Goal: Check status: Check status

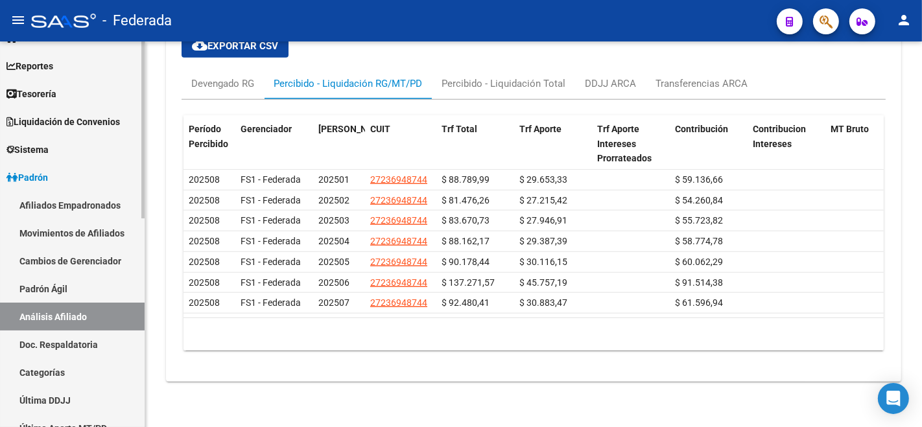
scroll to position [72, 0]
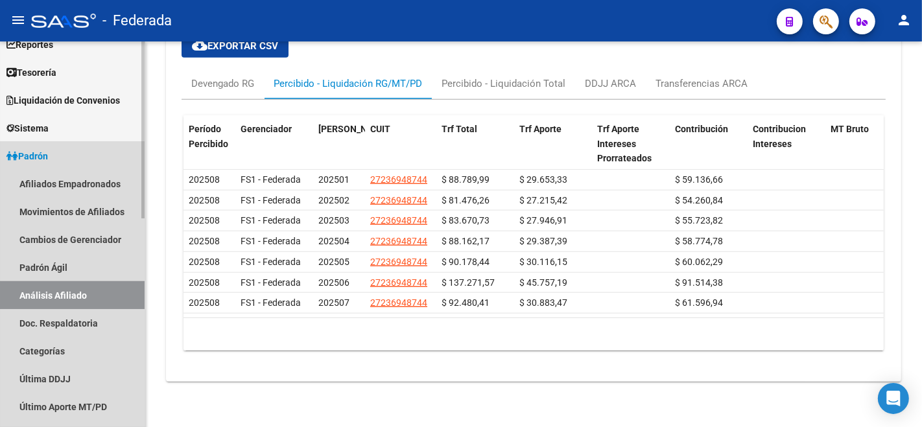
click at [60, 294] on link "Análisis Afiliado" at bounding box center [72, 296] width 145 height 28
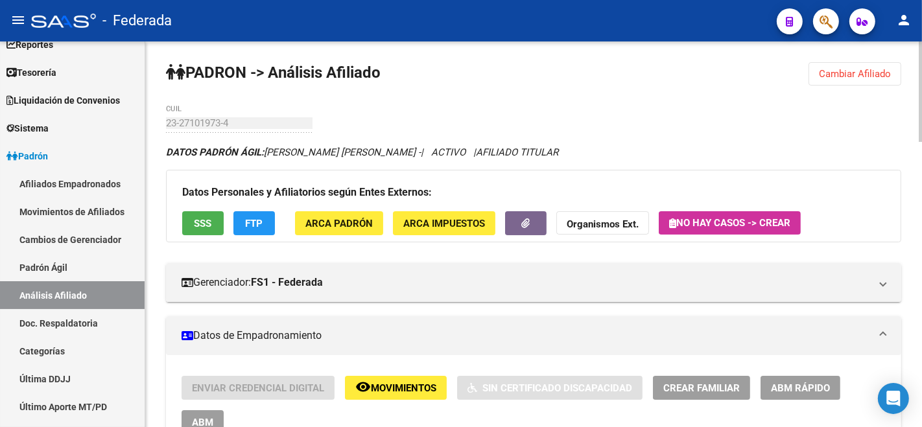
drag, startPoint x: 852, startPoint y: 73, endPoint x: 494, endPoint y: 156, distance: 367.0
click at [852, 72] on span "Cambiar Afiliado" at bounding box center [855, 74] width 72 height 12
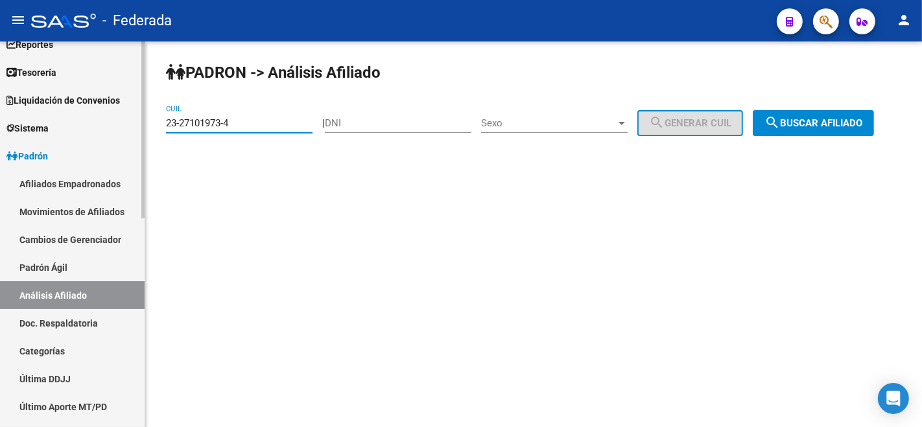
drag, startPoint x: 241, startPoint y: 126, endPoint x: 106, endPoint y: 125, distance: 134.9
click at [106, 125] on mat-sidenav-container "Firma Express Inicio Calendario SSS Instructivos Contacto OS Reportes Tablero d…" at bounding box center [461, 235] width 922 height 386
paste input "70-658"
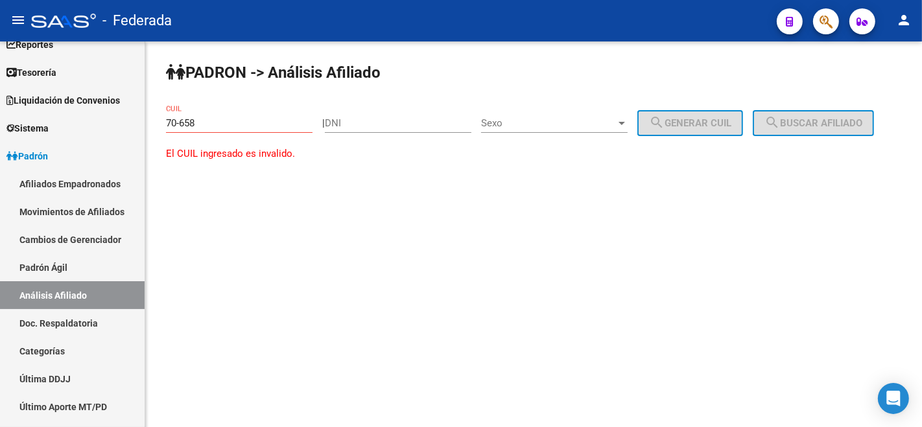
drag, startPoint x: 252, startPoint y: 108, endPoint x: 238, endPoint y: 120, distance: 18.4
click at [245, 111] on div "70-658 CUIL" at bounding box center [239, 119] width 147 height 28
drag, startPoint x: 209, startPoint y: 127, endPoint x: 104, endPoint y: 108, distance: 106.8
click at [104, 108] on mat-sidenav-container "Firma Express Inicio Calendario SSS Instructivos Contacto OS Reportes Tablero d…" at bounding box center [461, 235] width 922 height 386
paste input "20-26596834-2"
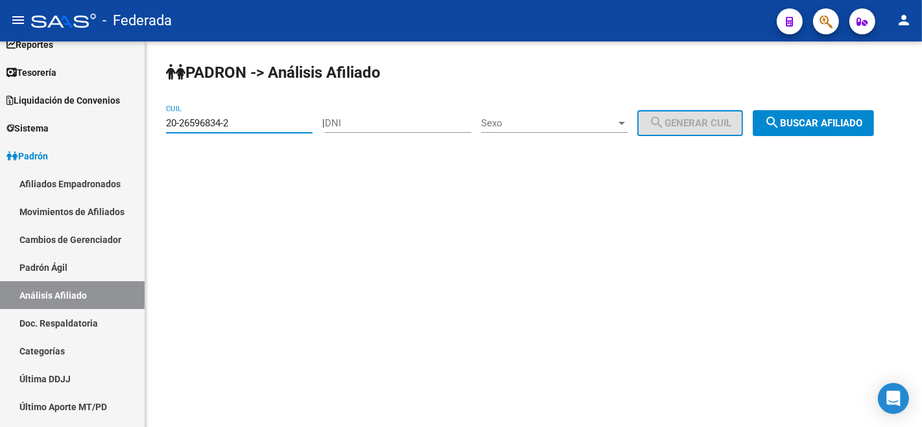
type input "20-26596834-2"
drag, startPoint x: 211, startPoint y: 156, endPoint x: 334, endPoint y: 249, distance: 153.7
click at [765, 129] on span "search Buscar afiliado" at bounding box center [814, 123] width 98 height 12
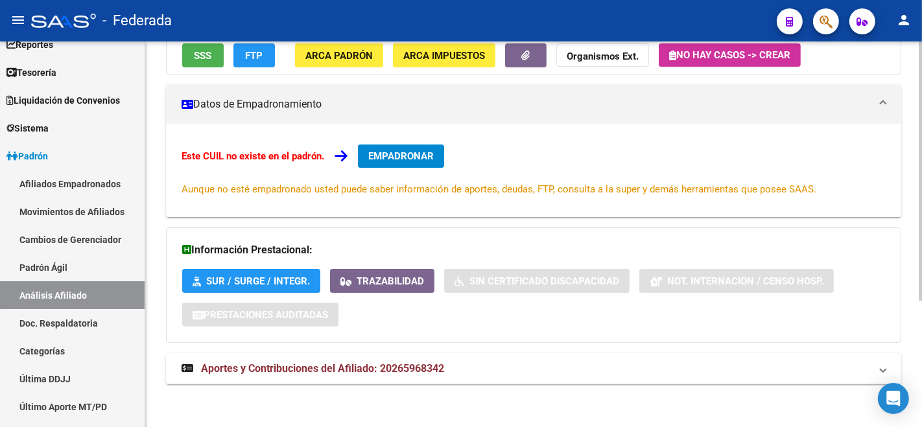
scroll to position [187, 0]
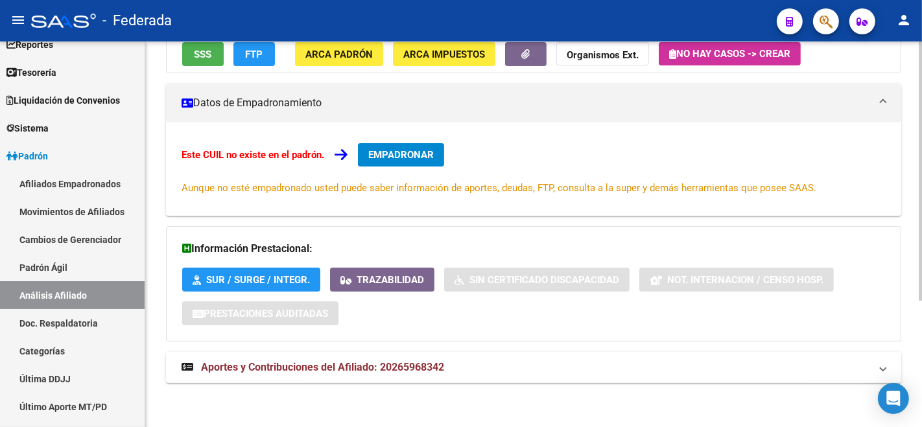
click at [400, 381] on mat-expansion-panel-header "Aportes y Contribuciones del Afiliado: 20265968342" at bounding box center [534, 367] width 736 height 31
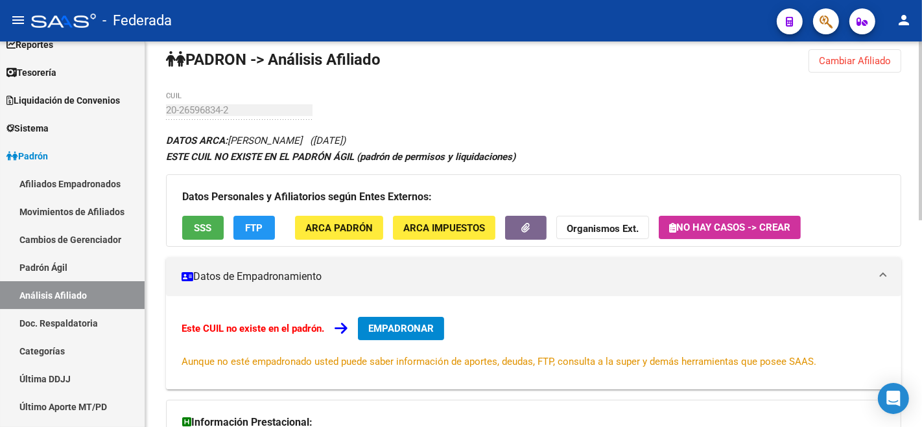
scroll to position [0, 0]
